Goal: Check status: Check status

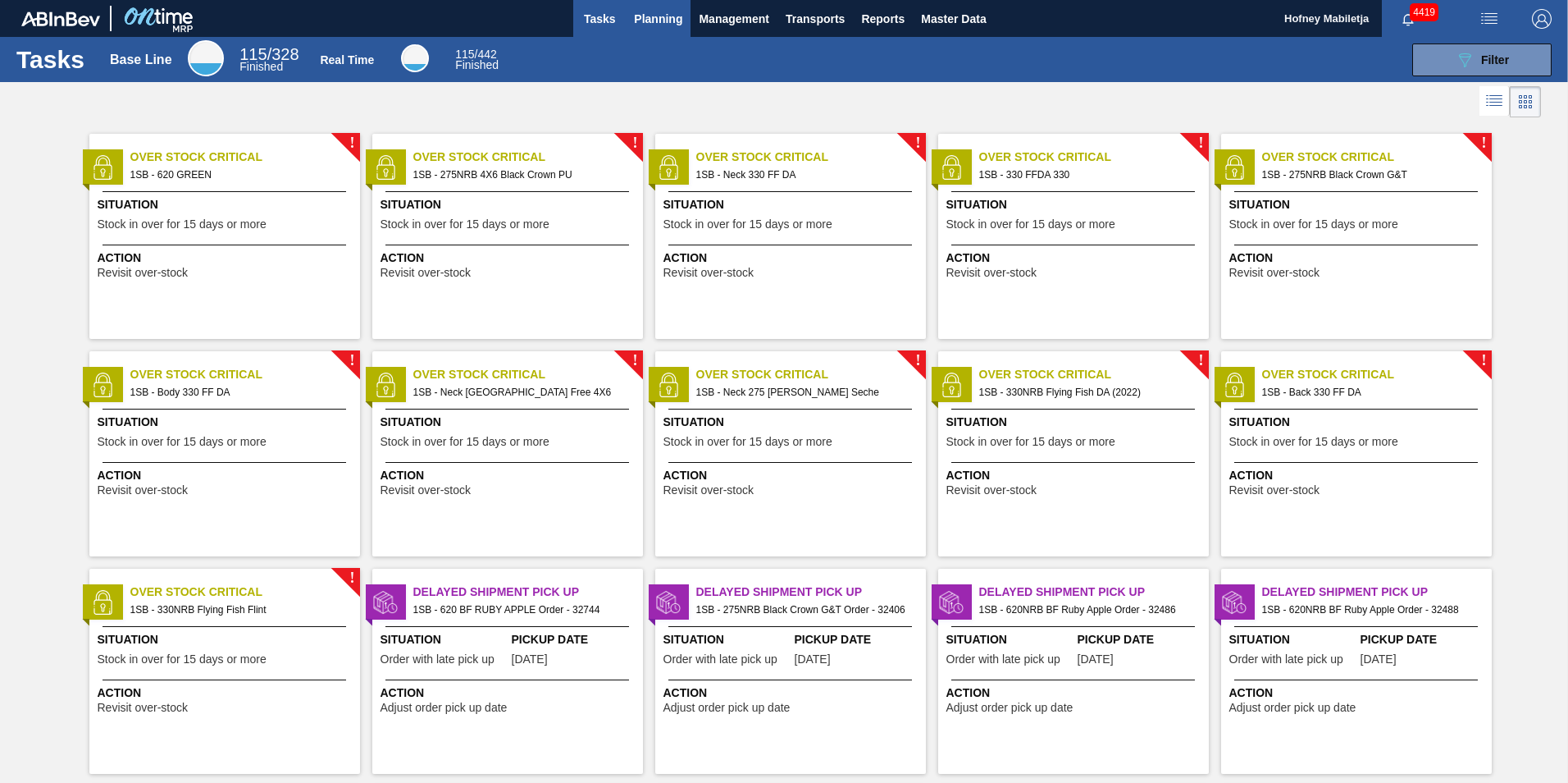
click at [665, 19] on span "Planning" at bounding box center [658, 19] width 48 height 19
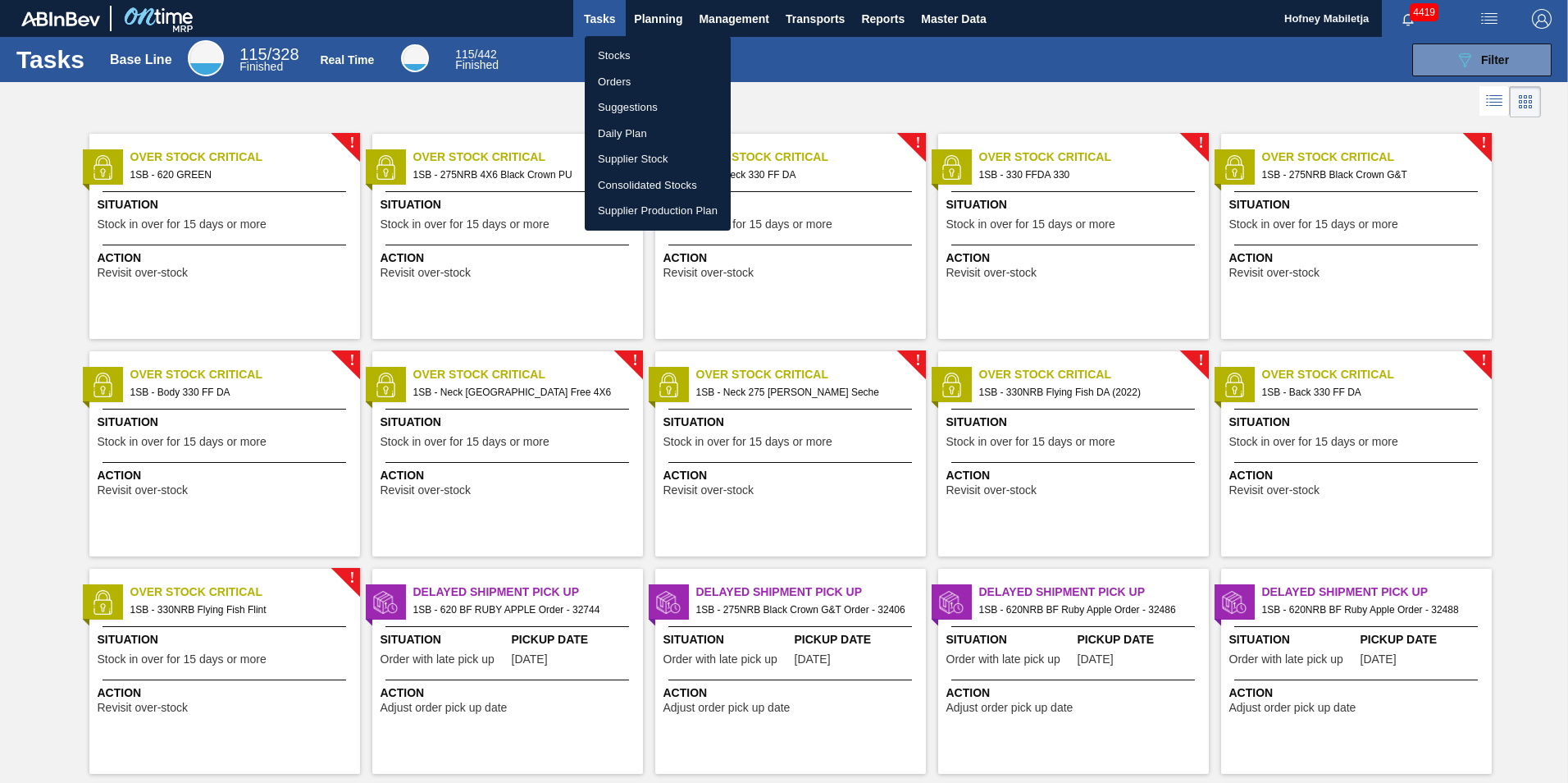
click at [619, 54] on li "Stocks" at bounding box center [658, 56] width 146 height 26
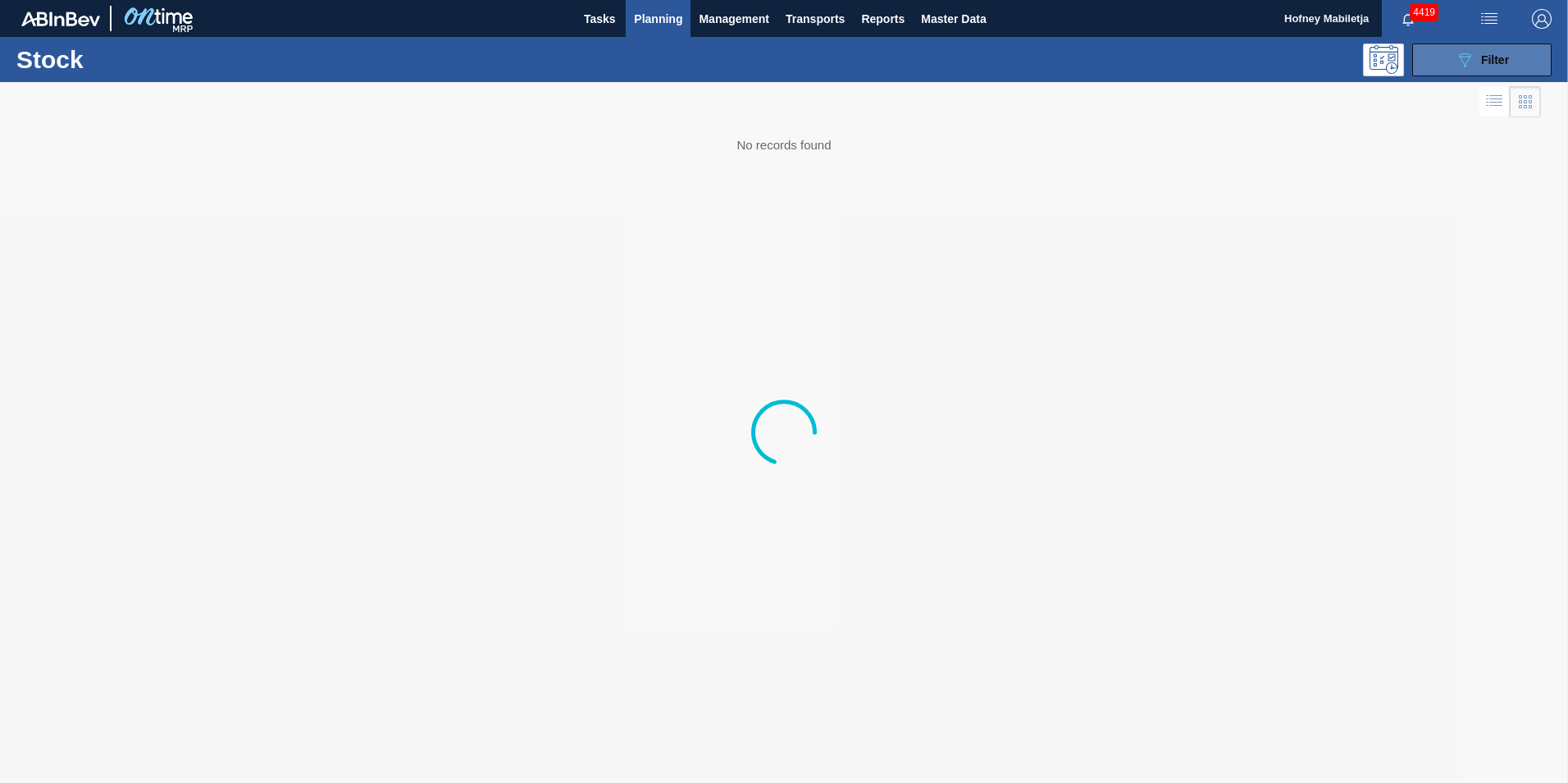
click at [1482, 57] on span "Filter" at bounding box center [1495, 60] width 28 height 14
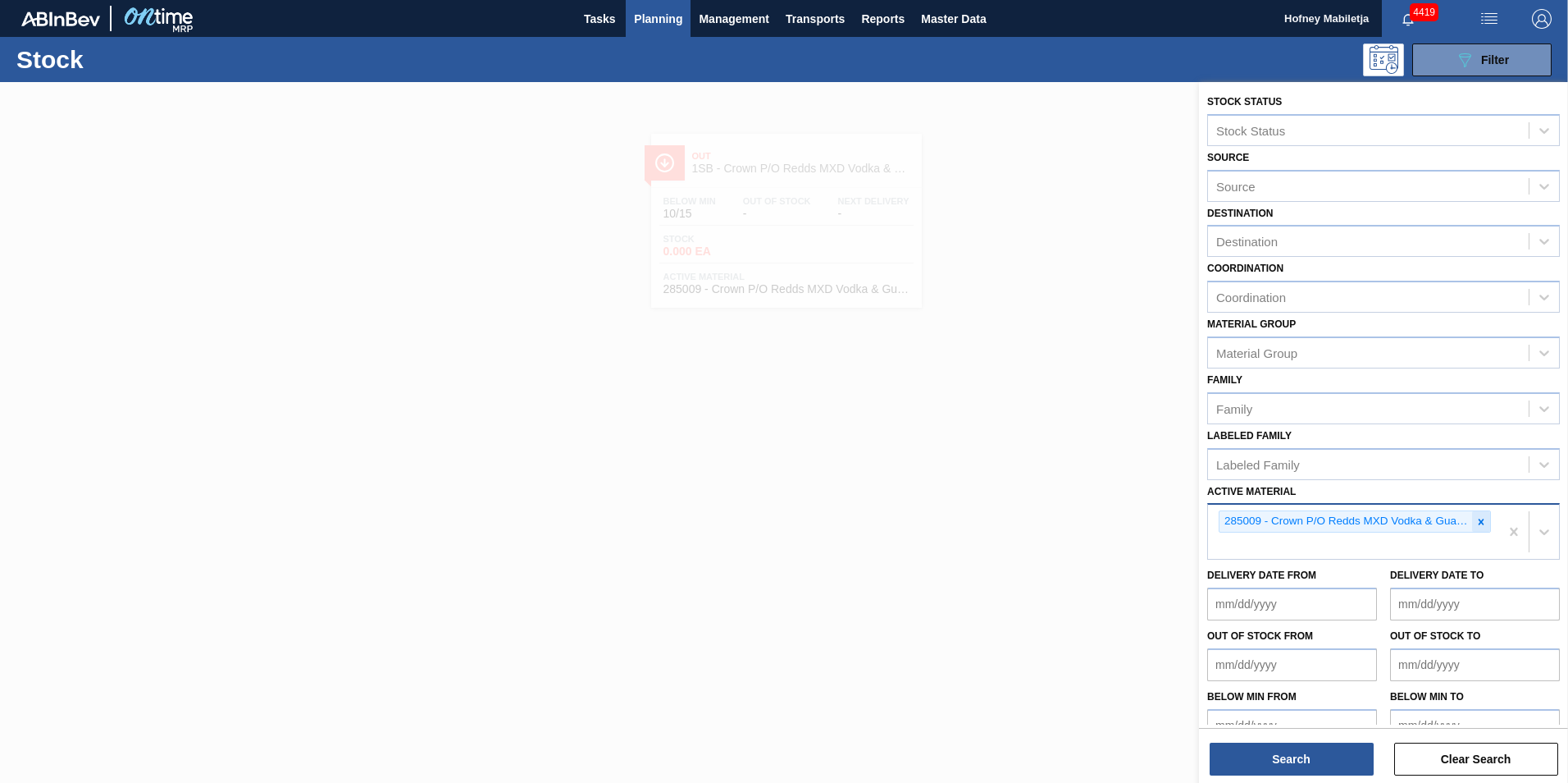
click at [1482, 526] on icon at bounding box center [1482, 522] width 12 height 12
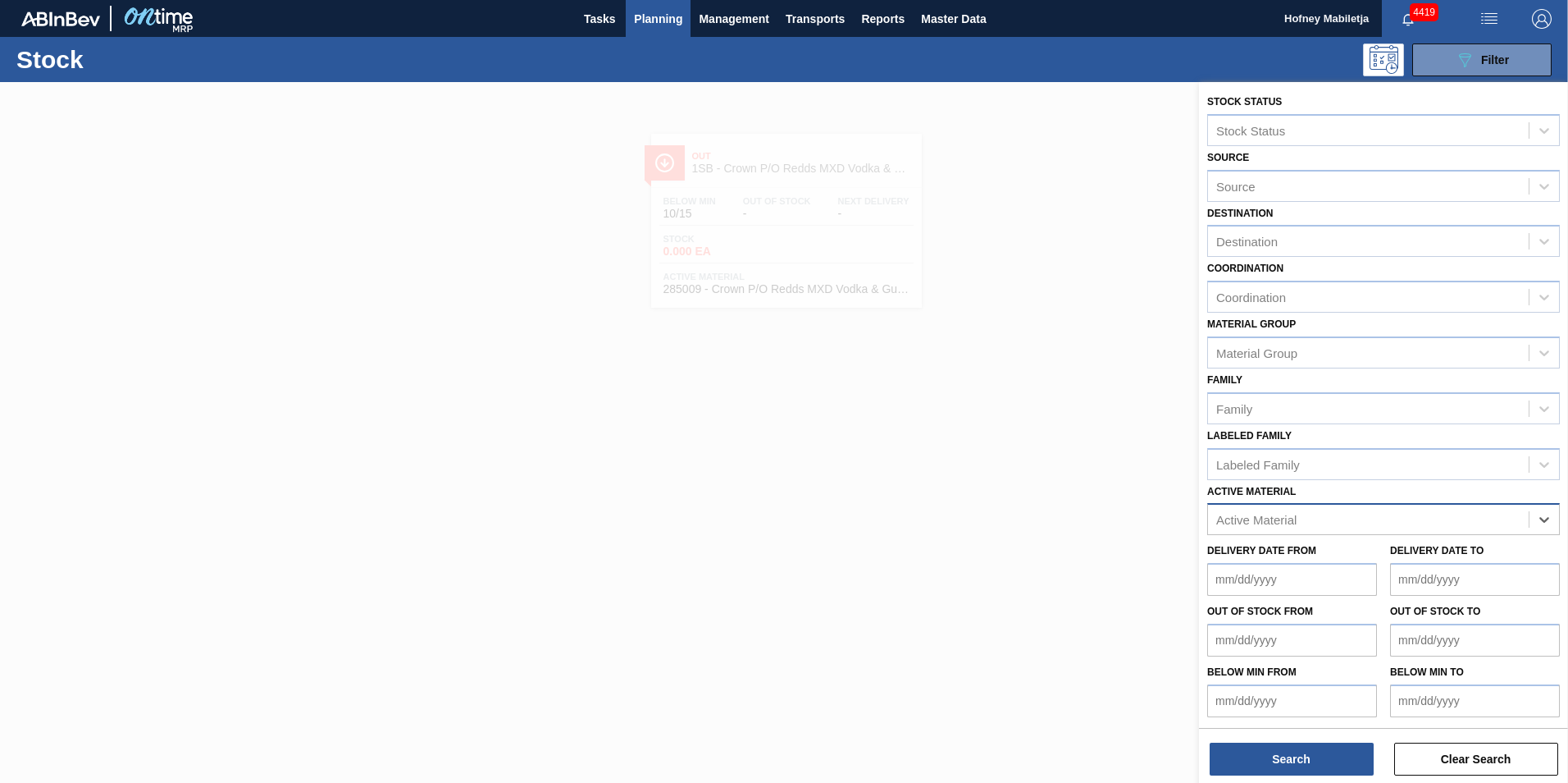
paste Material "285067"
type Material "285067"
click at [1337, 552] on div "285067 - Tray 275NRB BF Ruby 2020 4x6 PU" at bounding box center [1384, 560] width 353 height 30
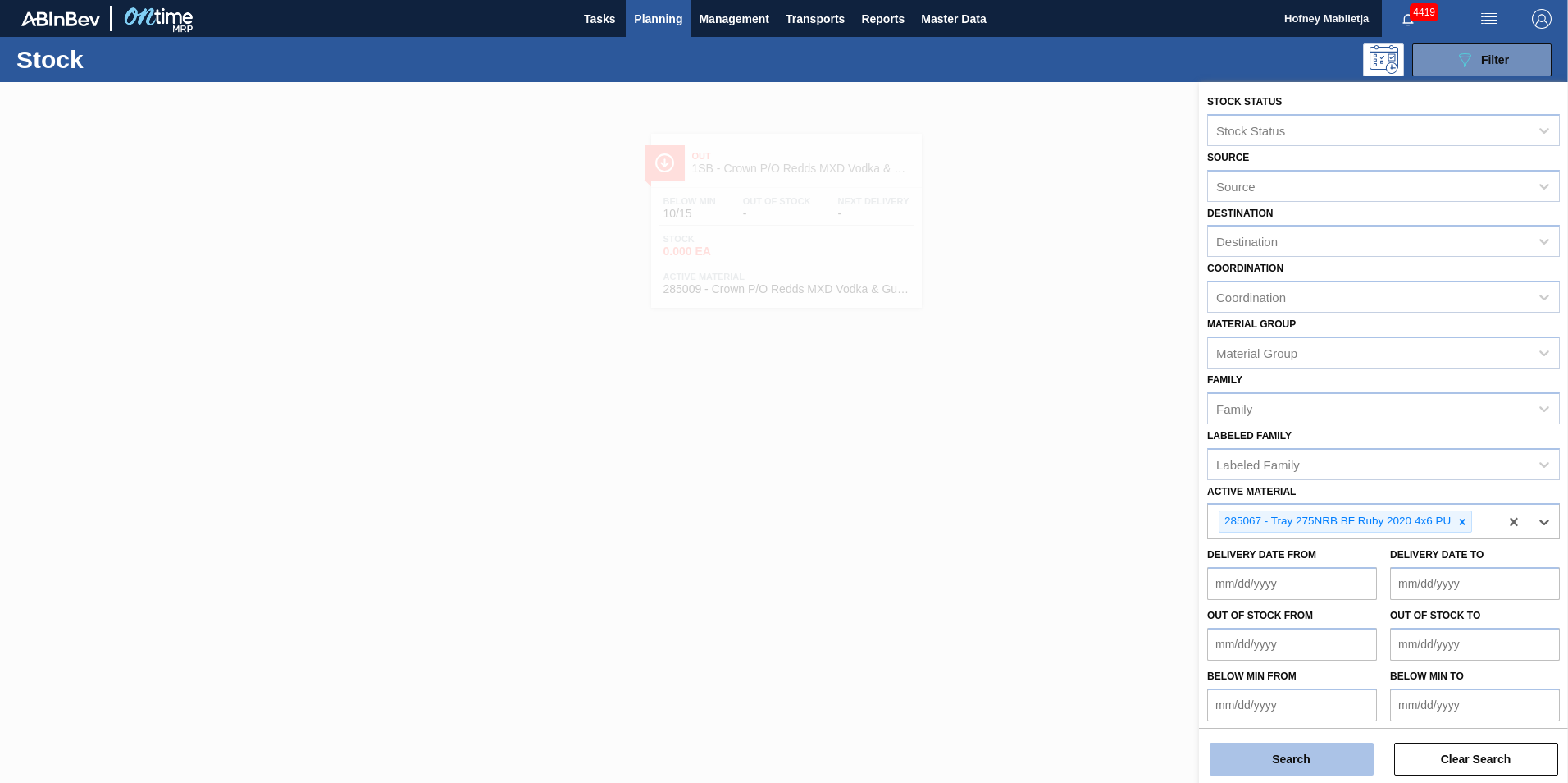
click at [1314, 758] on button "Search" at bounding box center [1292, 759] width 164 height 33
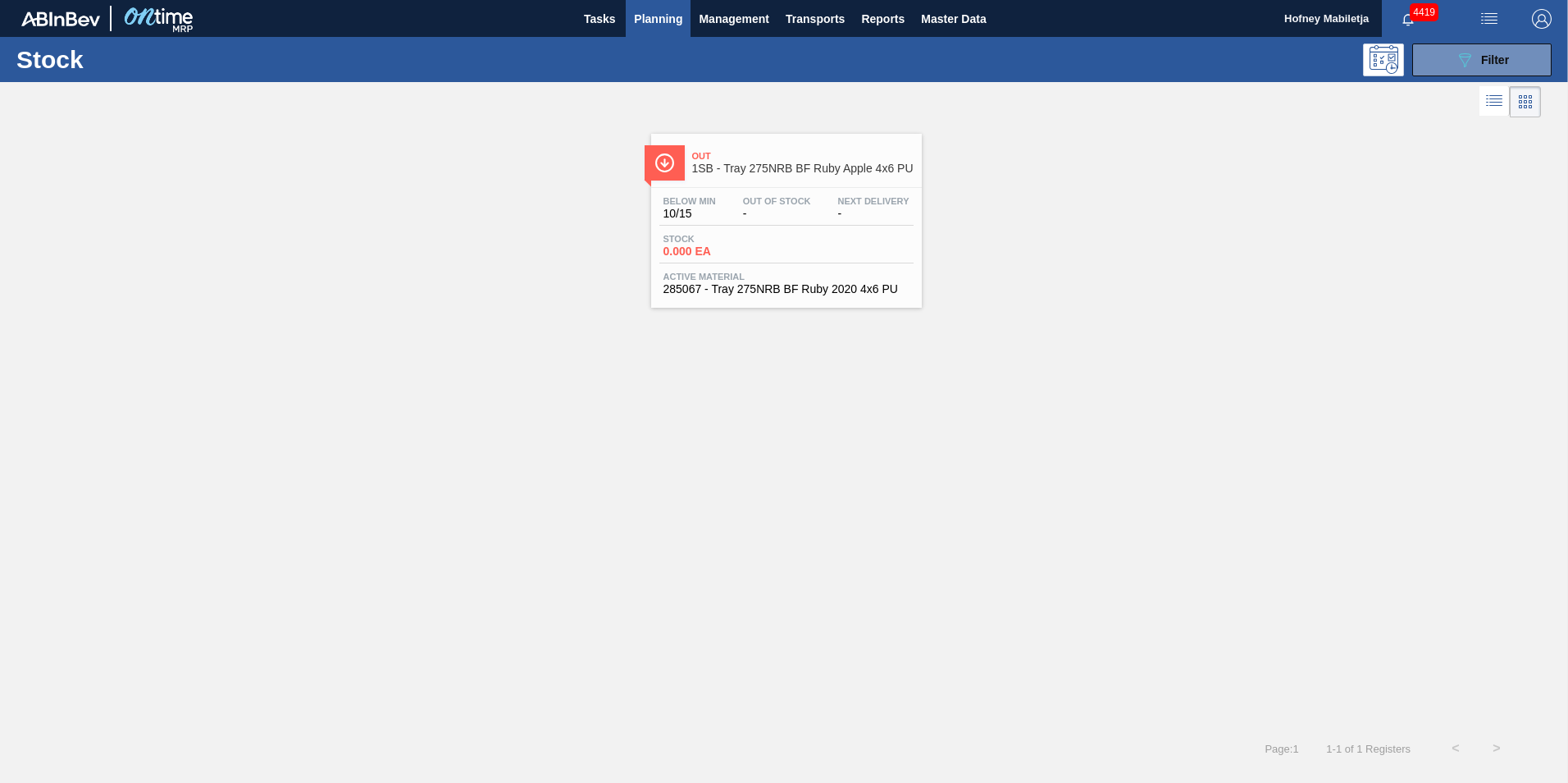
click at [791, 220] on div "Below Min 10/15 Out Of Stock - Next Delivery -" at bounding box center [786, 210] width 254 height 30
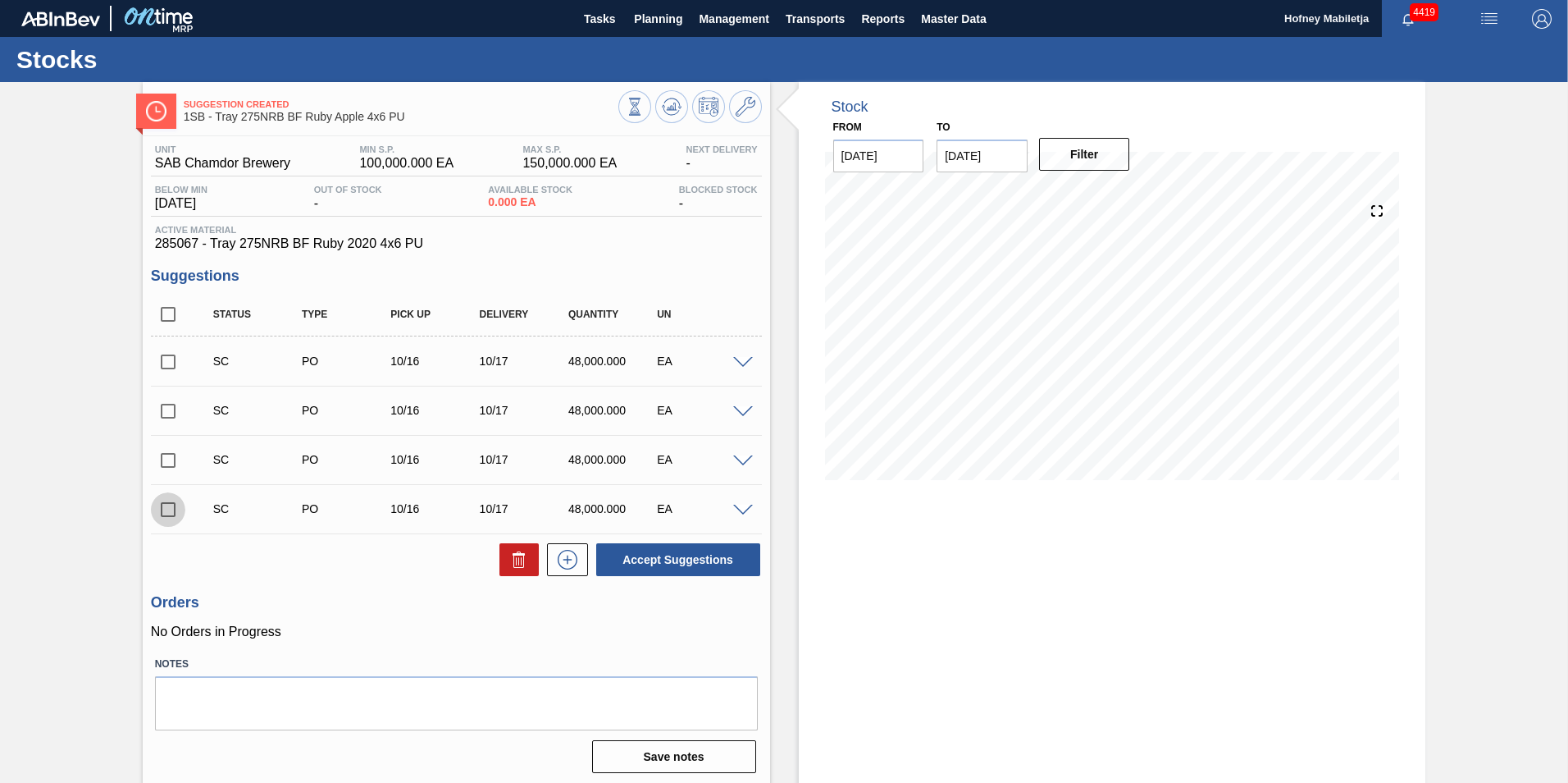
click at [165, 507] on input "checkbox" at bounding box center [168, 509] width 35 height 35
checkbox input "true"
click at [169, 461] on input "checkbox" at bounding box center [168, 460] width 35 height 35
drag, startPoint x: 168, startPoint y: 457, endPoint x: 166, endPoint y: 476, distance: 19.1
click at [172, 460] on input "checkbox" at bounding box center [168, 460] width 35 height 35
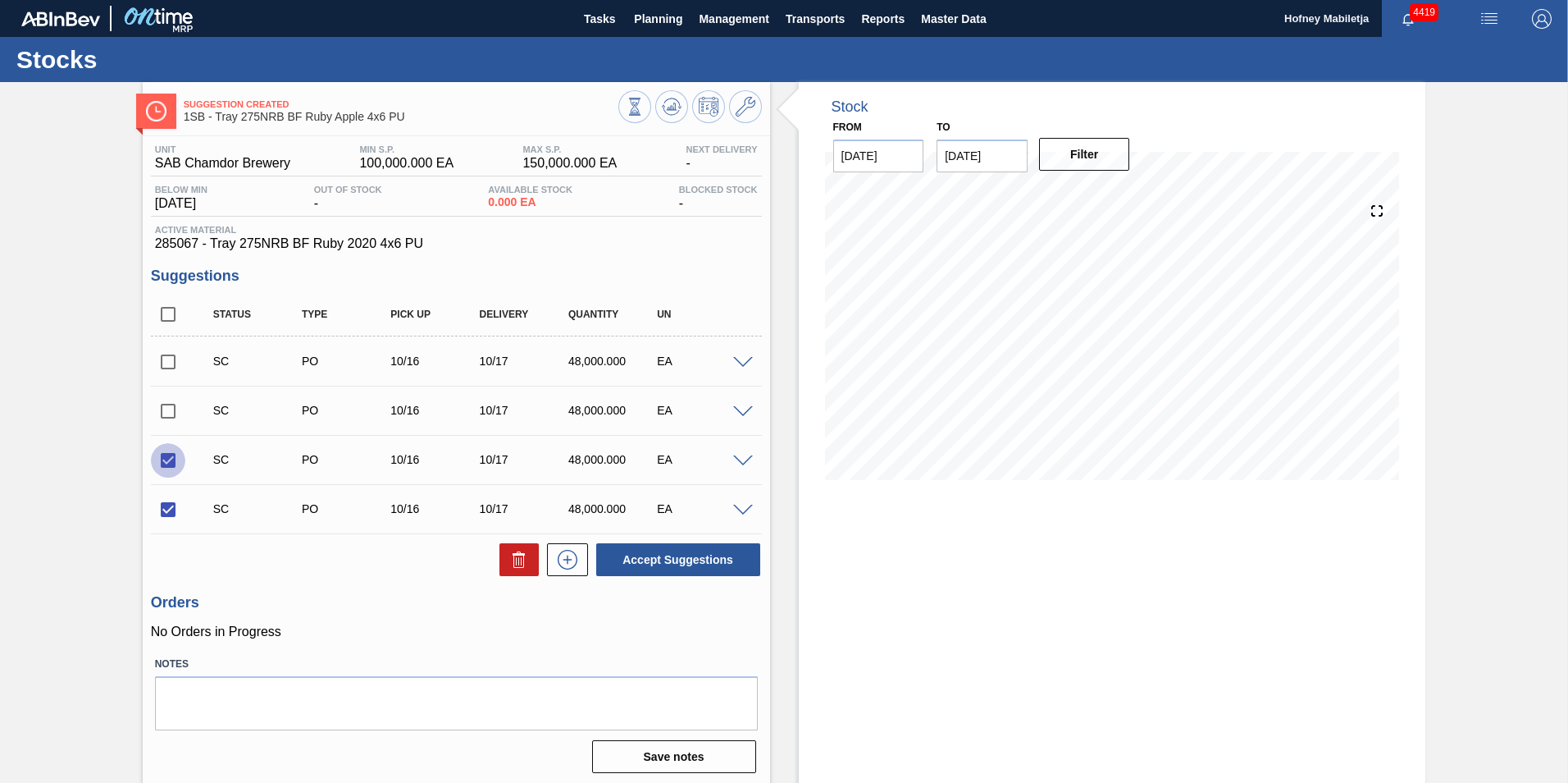
checkbox input "false"
click at [167, 508] on input "checkbox" at bounding box center [168, 509] width 35 height 35
checkbox input "false"
